Goal: Task Accomplishment & Management: Complete application form

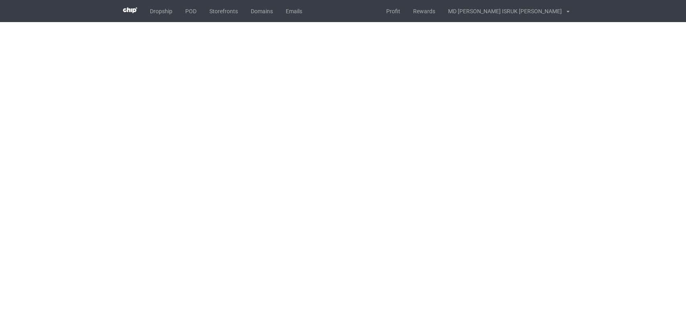
click at [312, 148] on body "Dropship POD Storefronts Domains Emails Profit Rewards MD ATAHAR ISRUK FAHIM Se…" at bounding box center [343, 155] width 686 height 310
click at [317, 9] on div "Dropship POD Storefronts Domains Emails Profit Rewards MD ATAHAR ISRUK FAHIM Se…" at bounding box center [343, 11] width 453 height 22
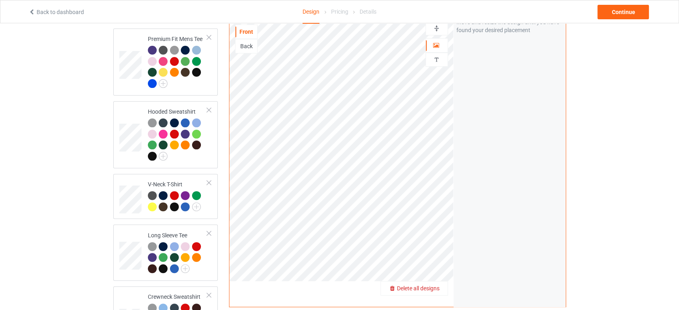
scroll to position [293, 0]
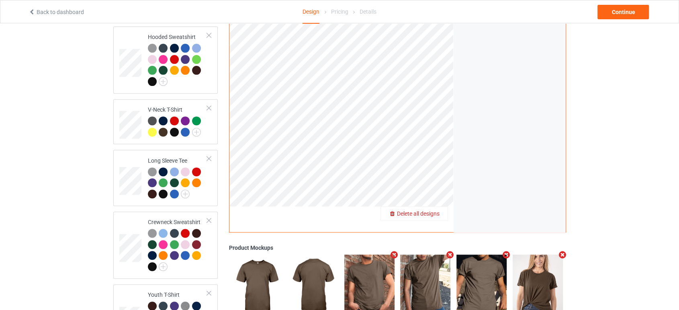
click at [434, 211] on span "Delete all designs" at bounding box center [418, 214] width 43 height 6
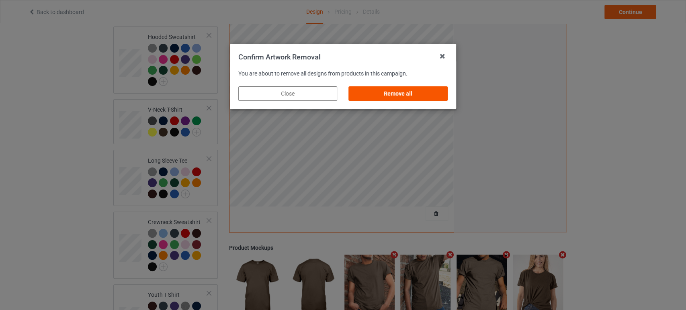
click at [405, 96] on div "Remove all" at bounding box center [398, 93] width 99 height 14
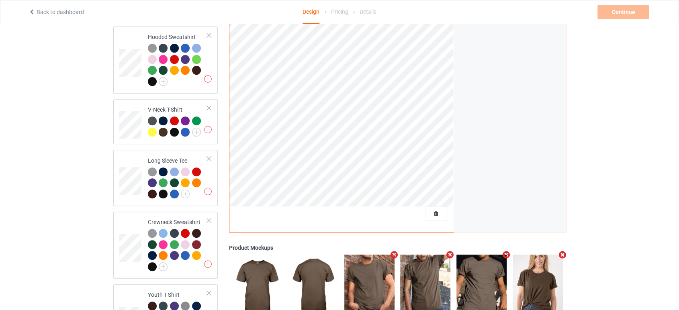
scroll to position [114, 0]
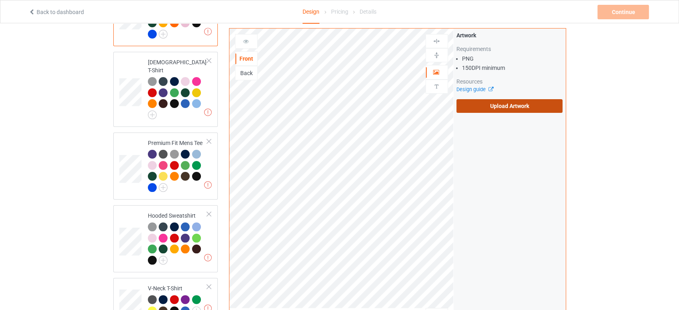
click at [487, 108] on label "Upload Artwork" at bounding box center [509, 106] width 106 height 14
click at [0, 0] on input "Upload Artwork" at bounding box center [0, 0] width 0 height 0
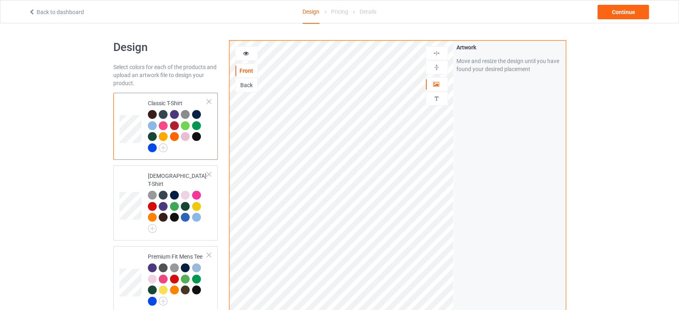
click at [477, 141] on div "Artwork Move and resize the design until you have found your desired placement" at bounding box center [510, 193] width 112 height 305
click at [607, 10] on div "Continue" at bounding box center [622, 12] width 51 height 14
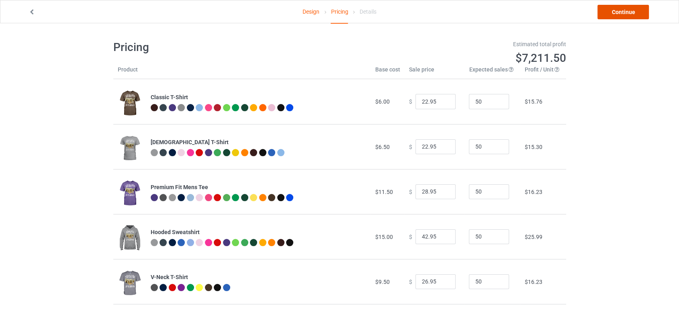
click at [611, 13] on link "Continue" at bounding box center [622, 12] width 51 height 14
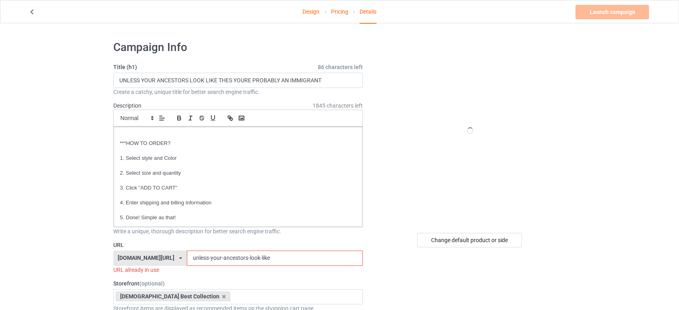
click at [297, 254] on input "unless-your-ancestors-look-like" at bounding box center [275, 258] width 176 height 15
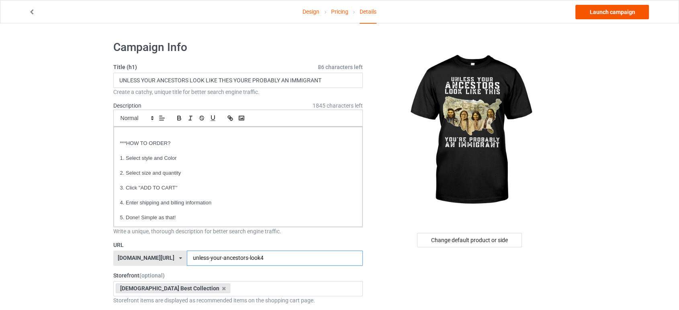
type input "unless-your-ancestors-look4"
click at [582, 12] on link "Launch campaign" at bounding box center [612, 12] width 74 height 14
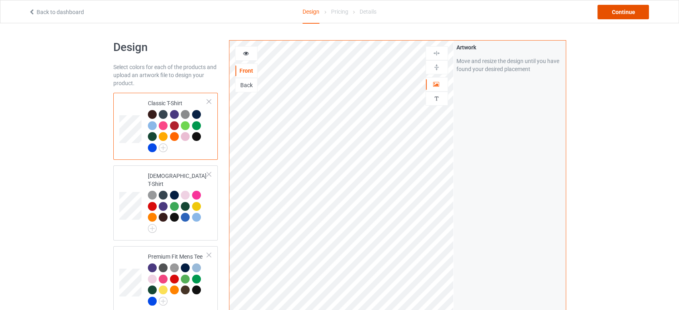
click at [606, 10] on div "Continue" at bounding box center [622, 12] width 51 height 14
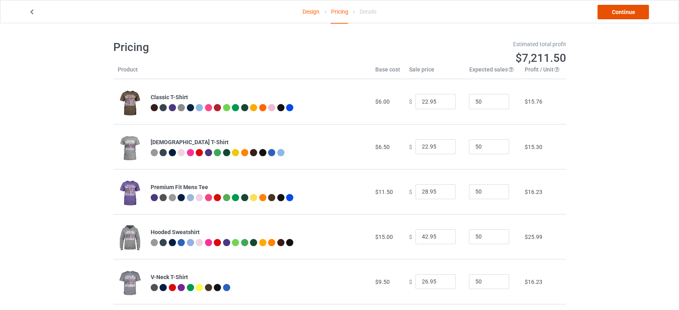
click at [610, 15] on link "Continue" at bounding box center [622, 12] width 51 height 14
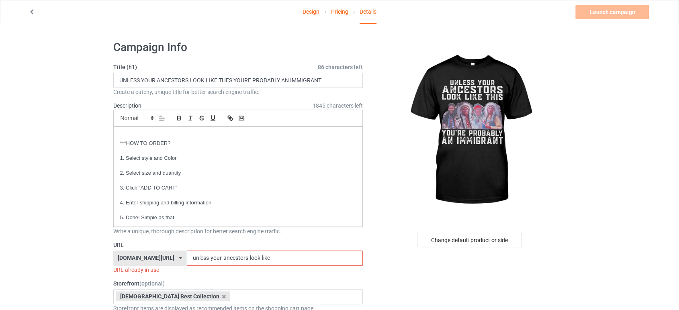
click at [281, 263] on input "unless-your-ancestors-look-like" at bounding box center [275, 258] width 176 height 15
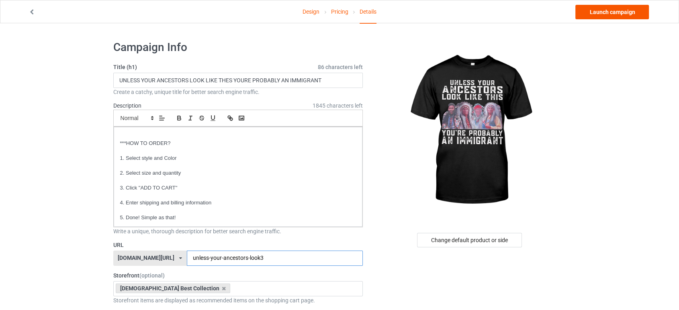
type input "unless-your-ancestors-look3"
click at [592, 8] on link "Launch campaign" at bounding box center [612, 12] width 74 height 14
